Goal: Transaction & Acquisition: Purchase product/service

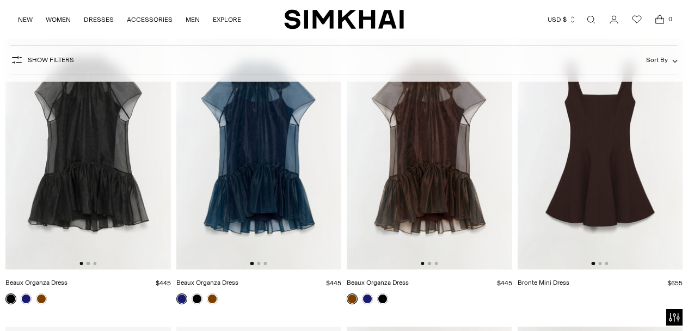
scroll to position [131, 0]
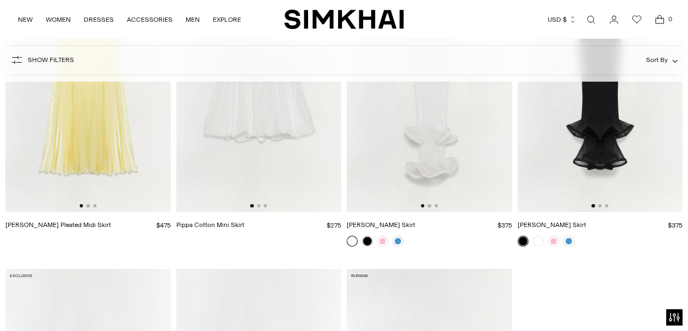
scroll to position [1706, 0]
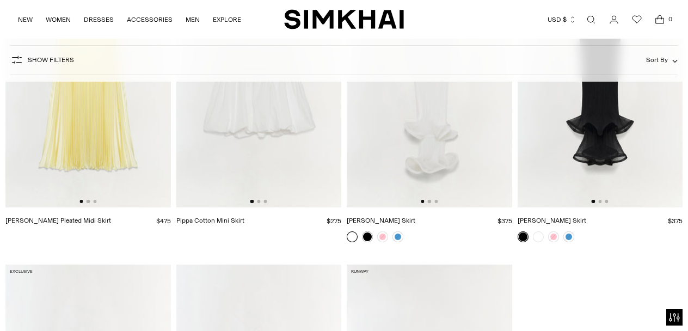
click at [436, 127] on img at bounding box center [429, 84] width 165 height 248
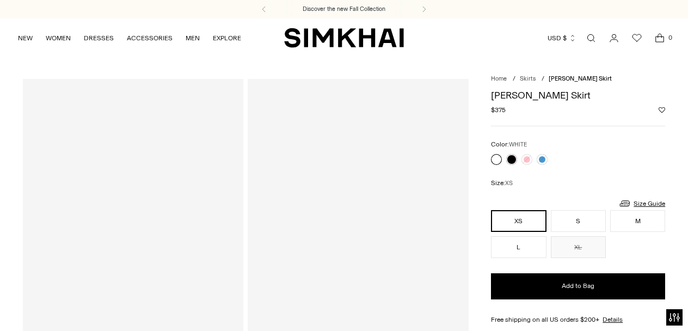
click at [494, 158] on link at bounding box center [496, 159] width 11 height 11
click at [526, 159] on link at bounding box center [526, 159] width 11 height 11
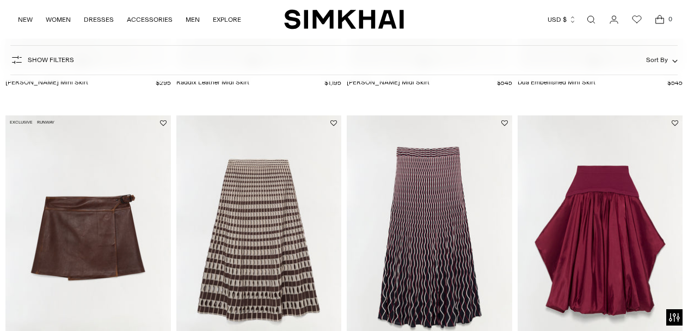
scroll to position [374, 0]
